Goal: Communication & Community: Answer question/provide support

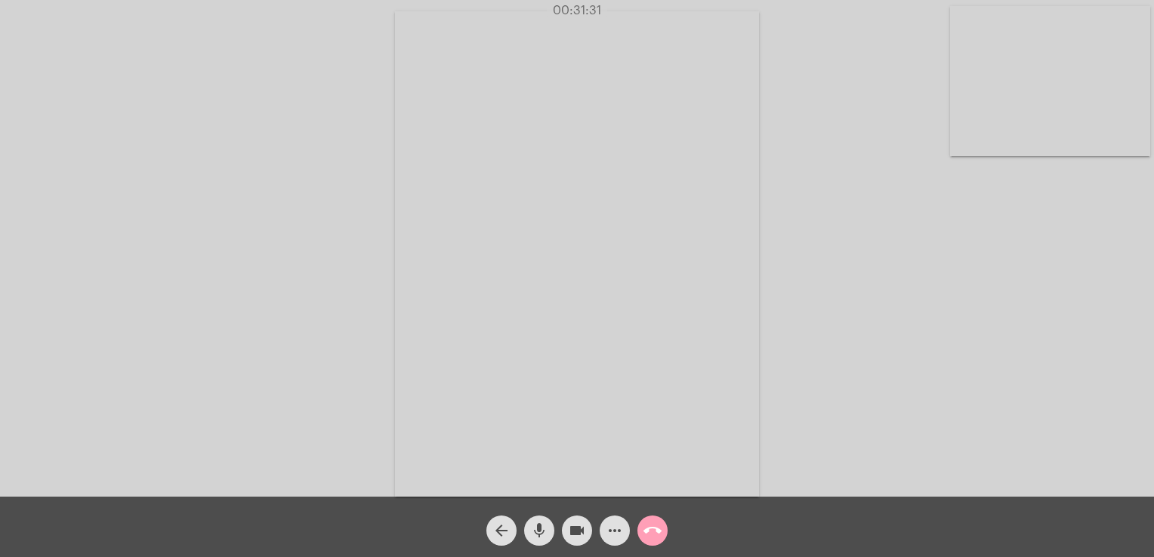
click at [655, 533] on mat-icon "call_end" at bounding box center [652, 531] width 18 height 18
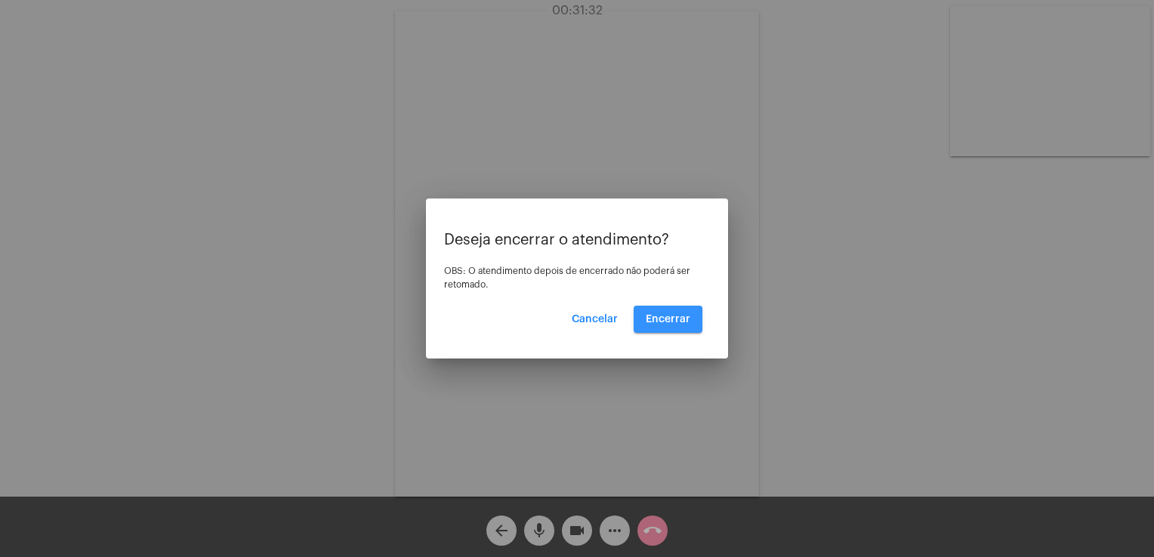
click at [657, 321] on span "Encerrar" at bounding box center [668, 319] width 45 height 11
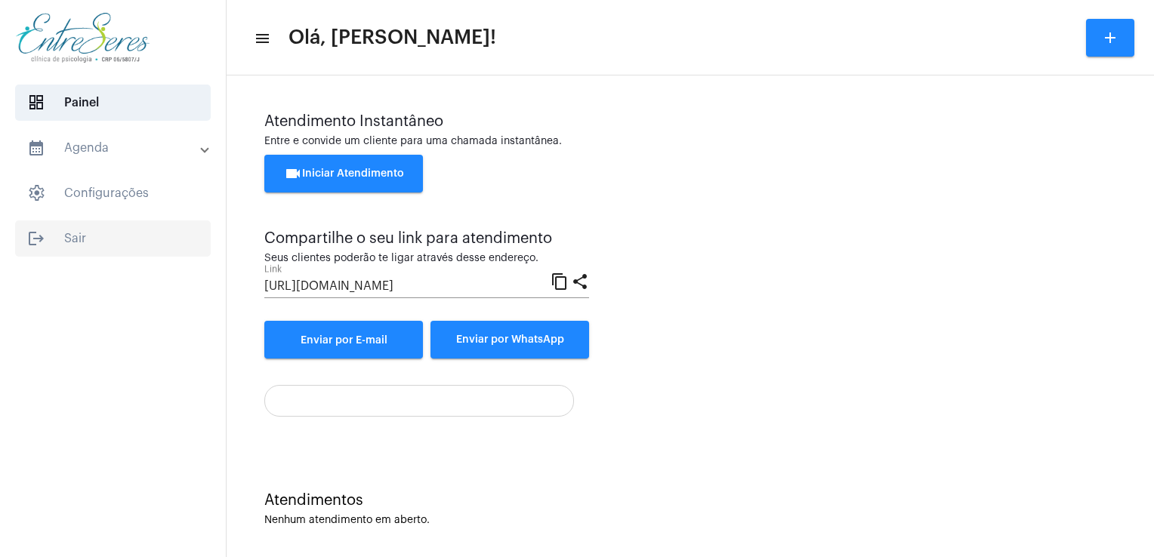
click at [69, 242] on span "logout Sair" at bounding box center [113, 238] width 196 height 36
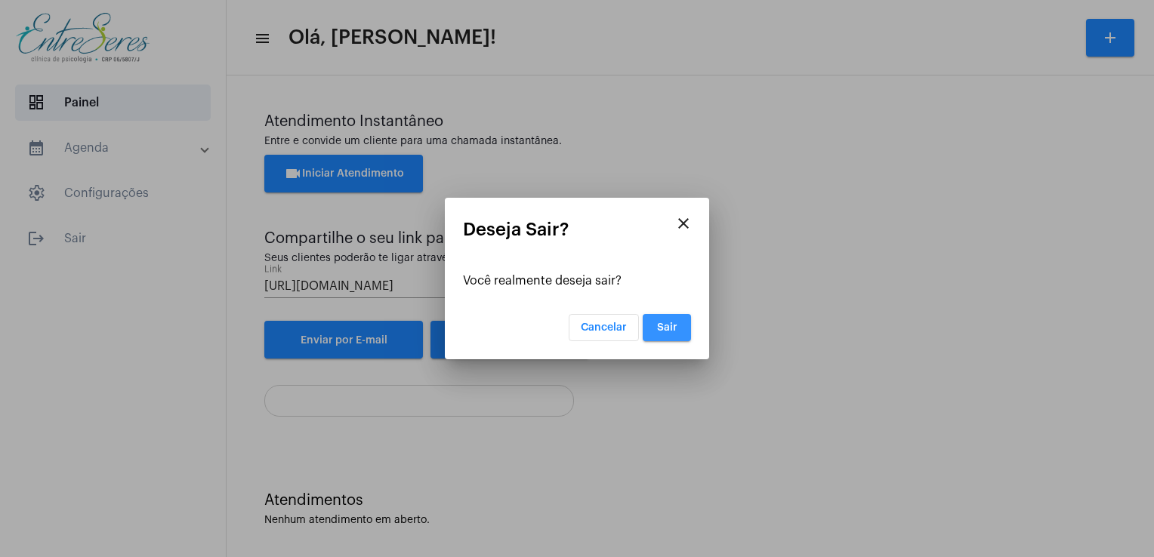
click at [661, 332] on span "Sair" at bounding box center [667, 327] width 20 height 11
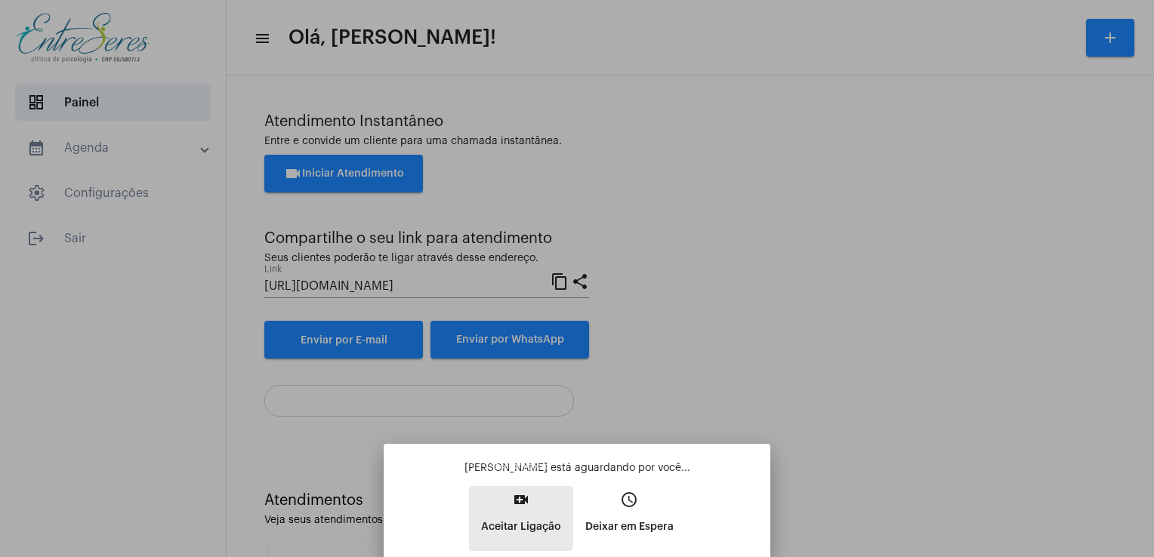
click at [505, 517] on p "Aceitar Ligação" at bounding box center [521, 526] width 80 height 27
